Goal: Navigation & Orientation: Find specific page/section

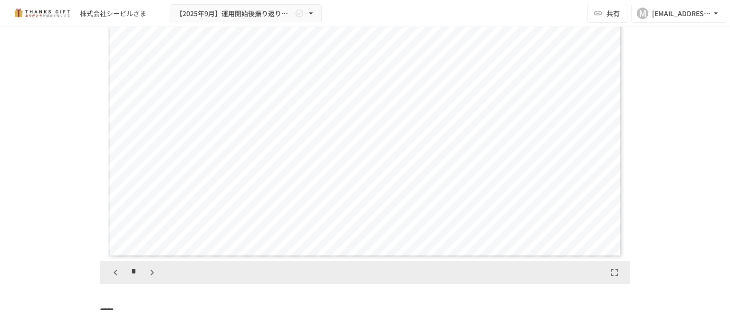
scroll to position [4088, 0]
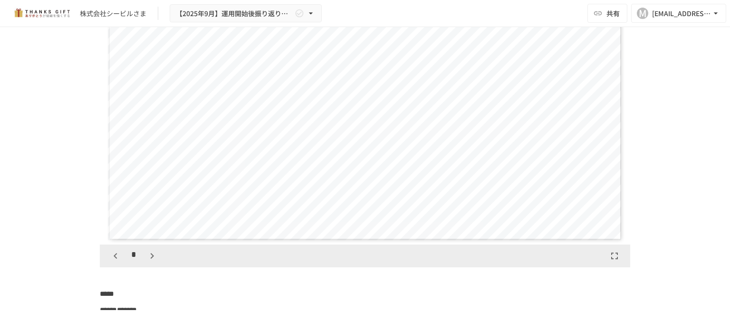
click at [150, 259] on icon "button" at bounding box center [151, 256] width 3 height 6
click at [147, 262] on icon "button" at bounding box center [151, 255] width 11 height 11
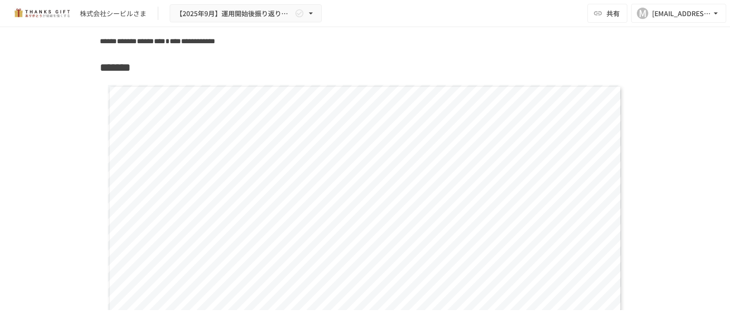
scroll to position [4515, 0]
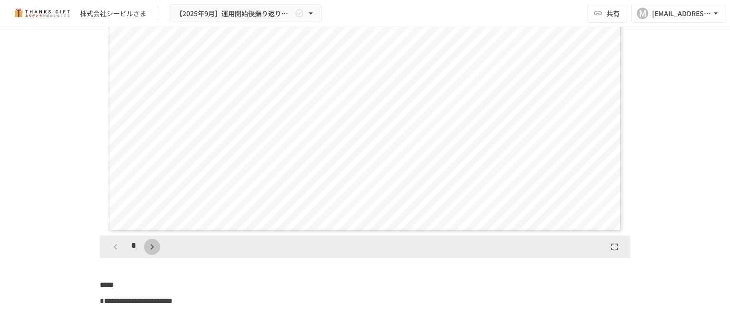
click at [150, 250] on icon "button" at bounding box center [151, 247] width 3 height 6
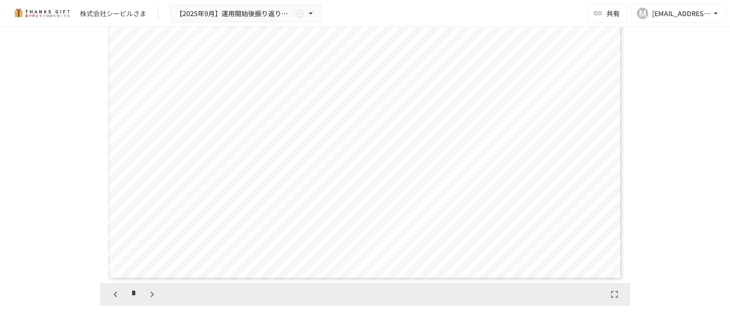
click at [115, 300] on icon "button" at bounding box center [115, 294] width 11 height 11
click at [147, 300] on icon "button" at bounding box center [151, 294] width 11 height 11
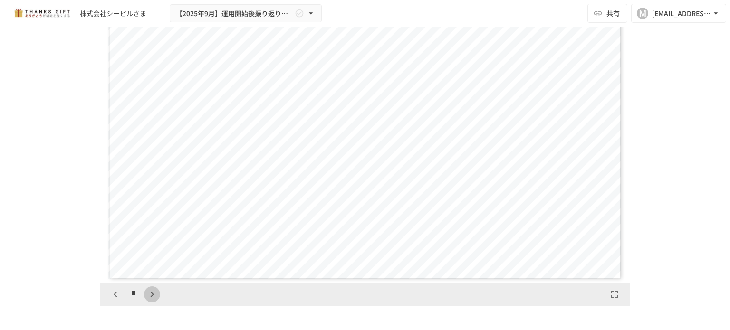
scroll to position [891, 0]
click at [147, 300] on icon "button" at bounding box center [151, 294] width 11 height 11
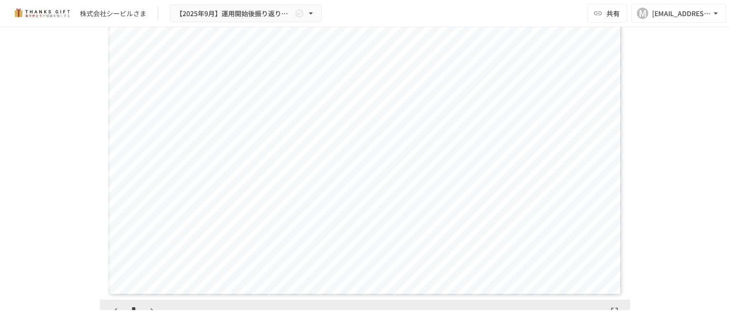
scroll to position [4468, 0]
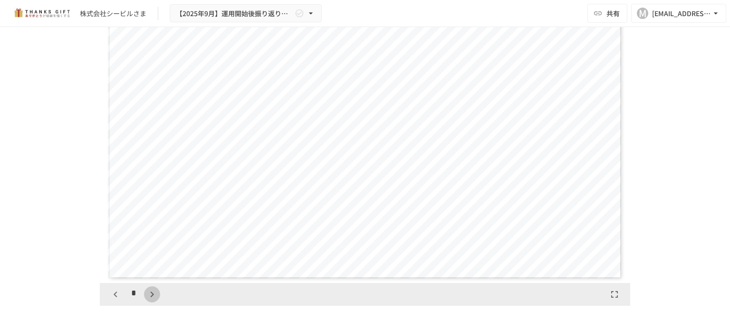
click at [146, 300] on icon "button" at bounding box center [151, 294] width 11 height 11
click at [144, 302] on div "*" at bounding box center [133, 295] width 53 height 16
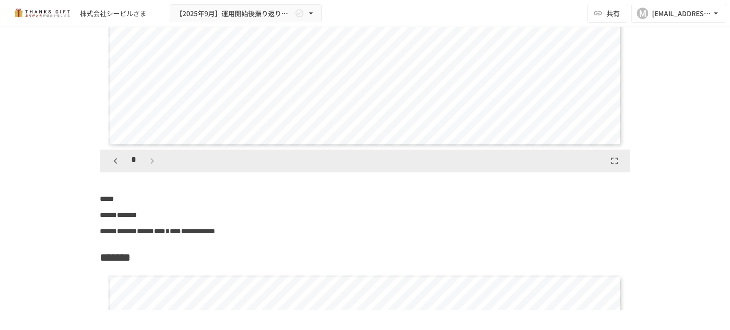
scroll to position [4088, 0]
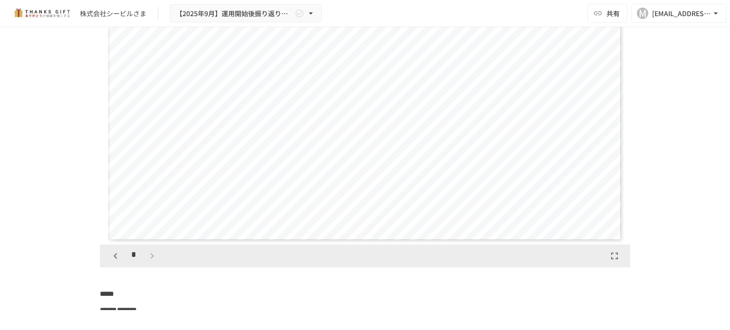
click at [115, 262] on icon "button" at bounding box center [115, 255] width 11 height 11
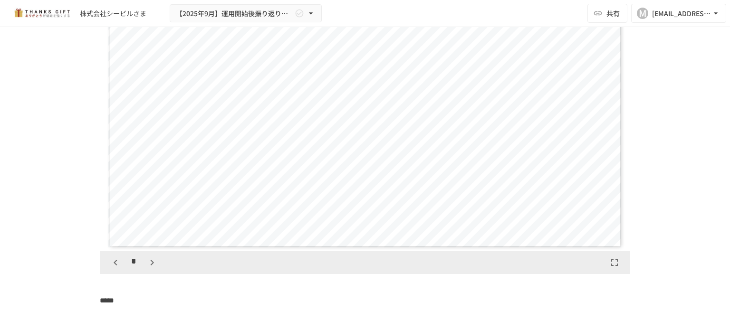
scroll to position [4002, 0]
